Goal: Transaction & Acquisition: Purchase product/service

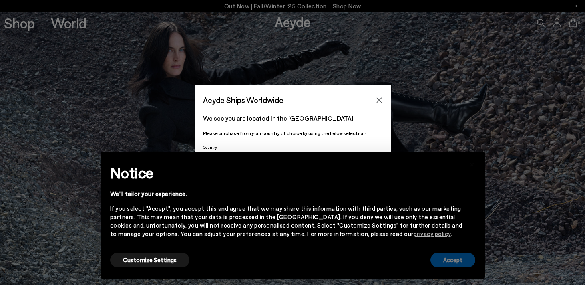
click at [462, 259] on button "Accept" at bounding box center [452, 259] width 45 height 15
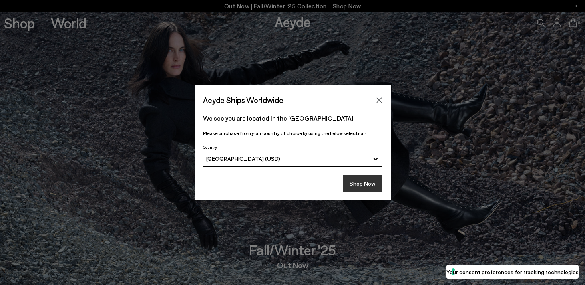
click at [364, 180] on button "Shop Now" at bounding box center [363, 183] width 40 height 17
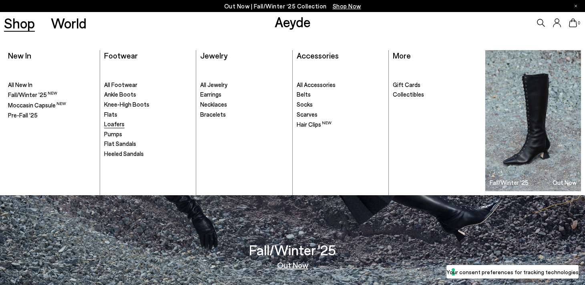
click at [118, 125] on span "Loafers" at bounding box center [114, 123] width 20 height 7
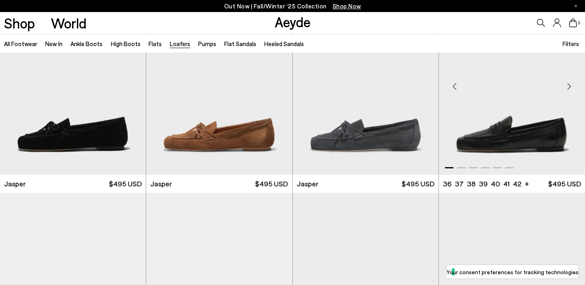
scroll to position [60, 0]
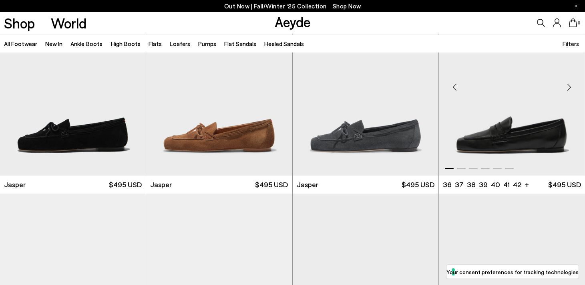
click at [571, 84] on div "Next slide" at bounding box center [569, 87] width 24 height 24
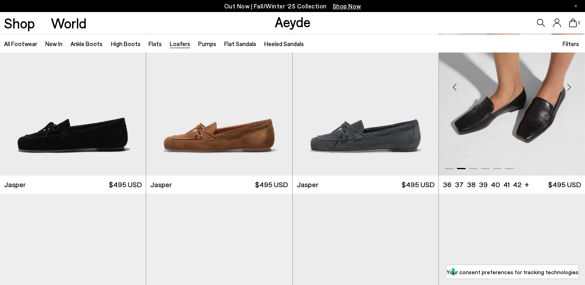
click at [571, 84] on div "Next slide" at bounding box center [569, 87] width 24 height 24
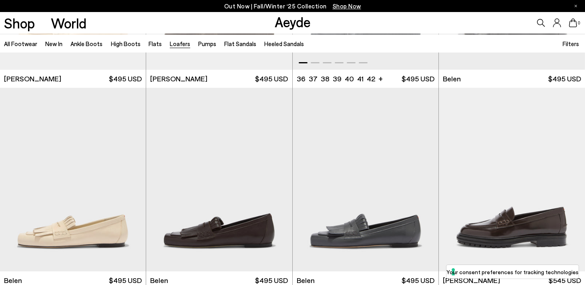
scroll to position [438, 0]
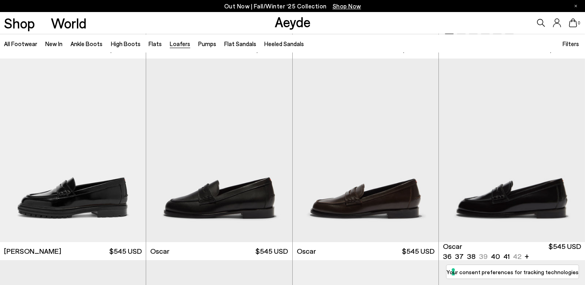
scroll to position [599, 0]
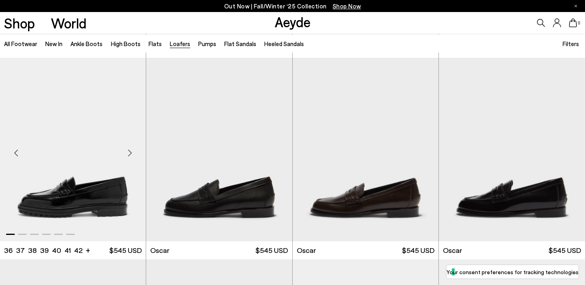
click at [103, 164] on img "1 / 6" at bounding box center [73, 149] width 146 height 183
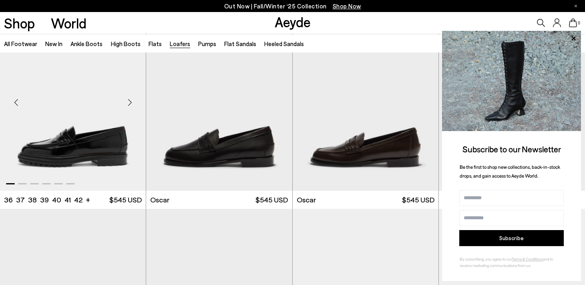
scroll to position [649, 0]
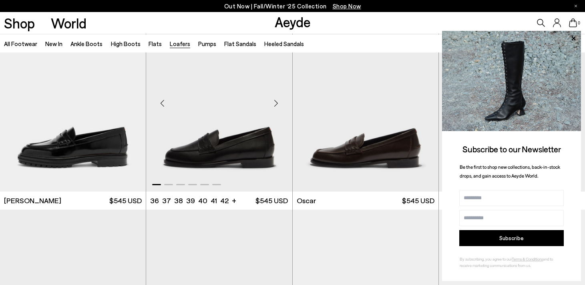
click at [274, 102] on div "Next slide" at bounding box center [276, 103] width 24 height 24
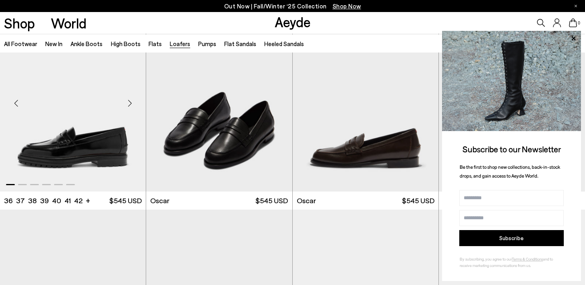
click at [130, 103] on div "Next slide" at bounding box center [130, 103] width 24 height 24
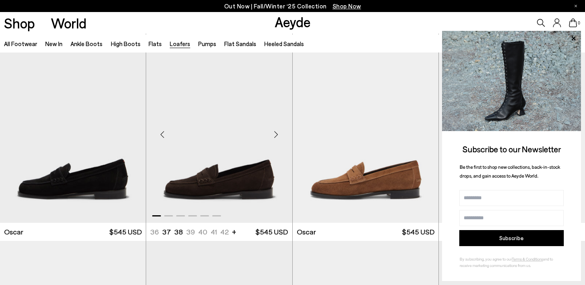
scroll to position [820, 0]
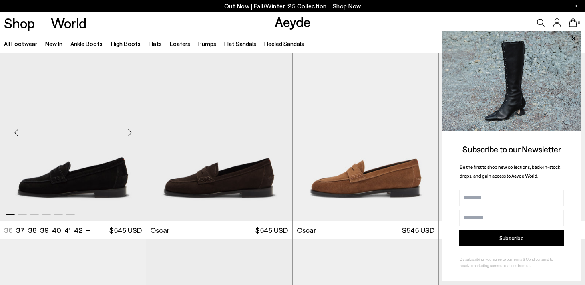
click at [131, 131] on div "Next slide" at bounding box center [130, 133] width 24 height 24
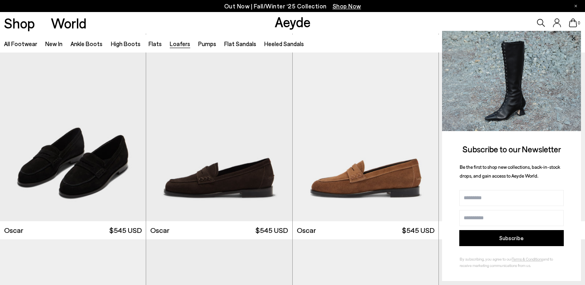
click at [573, 33] on icon at bounding box center [573, 38] width 10 height 10
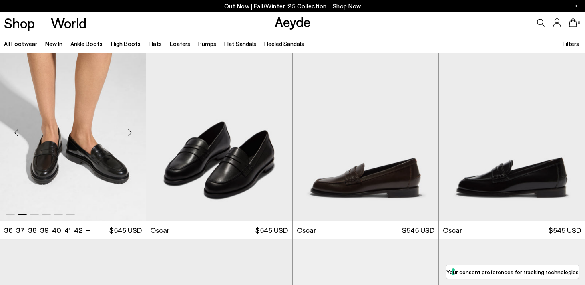
scroll to position [599, 0]
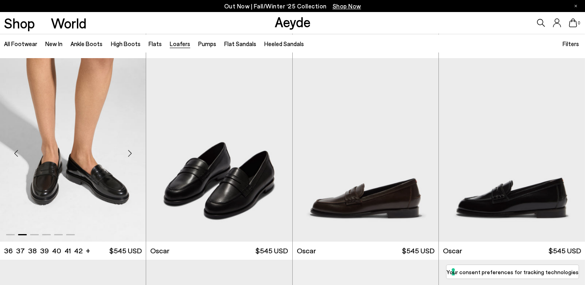
click at [129, 186] on img "2 / 6" at bounding box center [73, 149] width 146 height 183
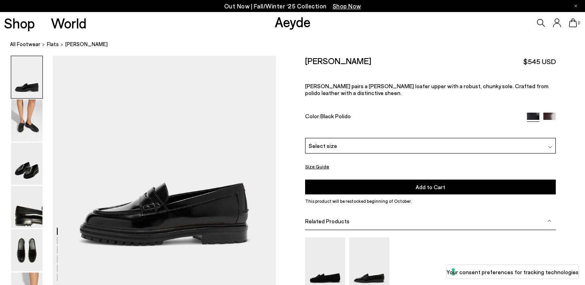
scroll to position [64, 0]
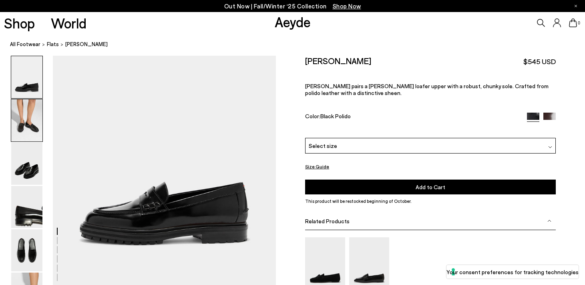
click at [31, 127] on img at bounding box center [26, 120] width 31 height 42
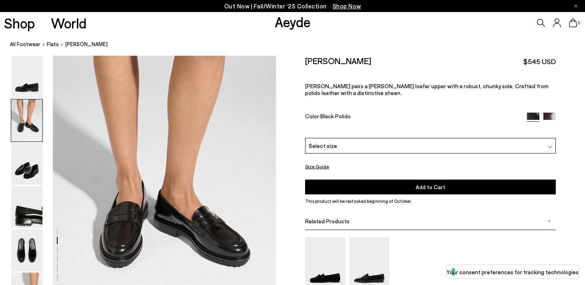
scroll to position [321, 0]
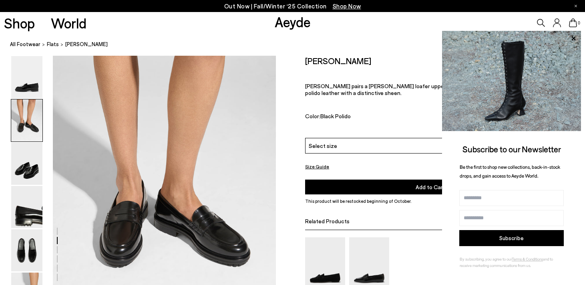
click at [386, 114] on div "Color: Black Polido" at bounding box center [412, 117] width 214 height 9
click at [336, 136] on div "Leon Loafers $545 USD Leon pairs a penny loafer upper with a robust, chunky sol…" at bounding box center [430, 97] width 251 height 82
click at [341, 143] on div "Select size" at bounding box center [430, 146] width 251 height 16
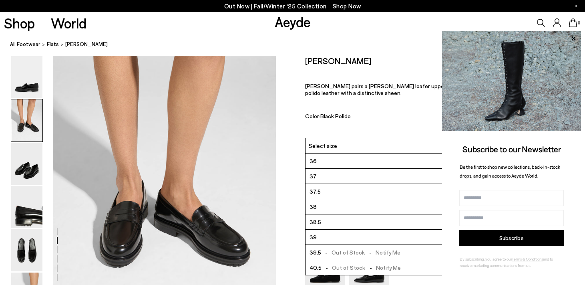
click at [334, 221] on li "38.5" at bounding box center [431, 221] width 250 height 15
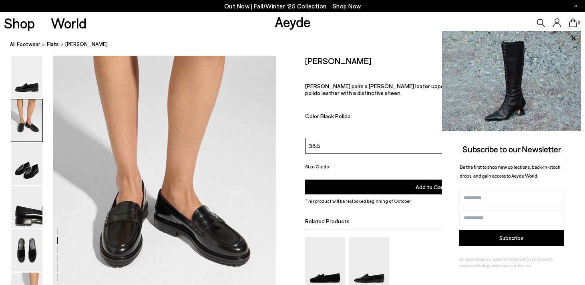
click at [369, 188] on button "Add to Cart Select a Size First" at bounding box center [430, 186] width 251 height 15
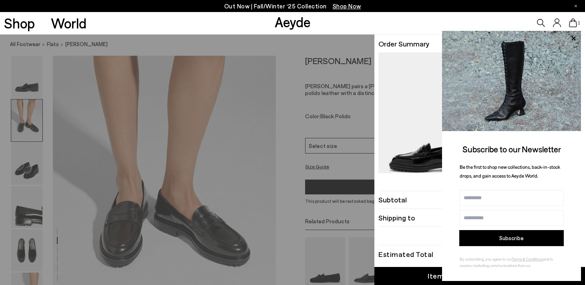
click at [350, 23] on div "Shop World Aeyde 1" at bounding box center [292, 23] width 585 height 22
click at [317, 105] on div "Quick Add Color Size View Details Order Summary Leon loafers Size 38.5 - +" at bounding box center [292, 159] width 585 height 250
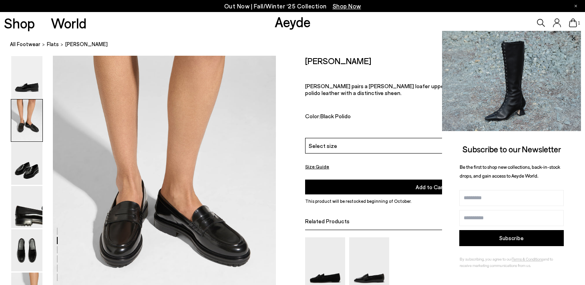
click at [574, 36] on icon at bounding box center [573, 38] width 10 height 10
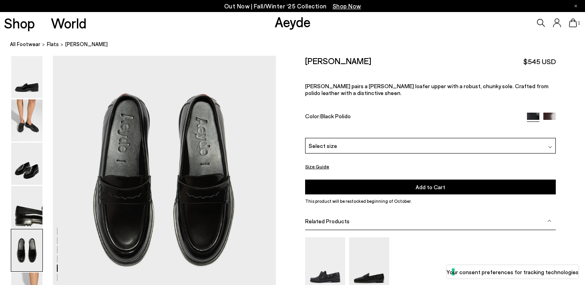
scroll to position [1272, 0]
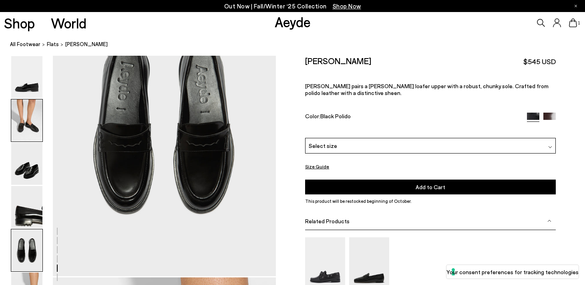
click at [20, 110] on img at bounding box center [26, 120] width 31 height 42
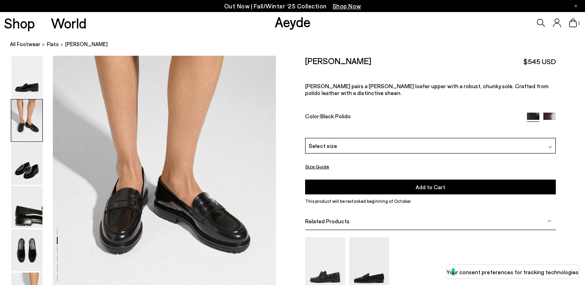
scroll to position [347, 0]
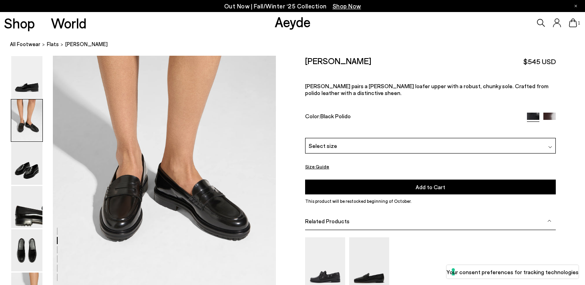
click at [312, 141] on span "Select size" at bounding box center [323, 145] width 28 height 8
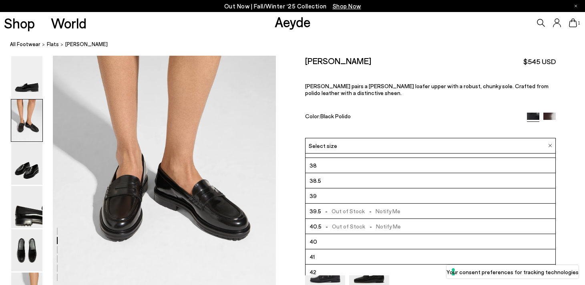
scroll to position [44, 0]
click at [351, 189] on li "39" at bounding box center [431, 193] width 250 height 15
